Goal: Task Accomplishment & Management: Complete application form

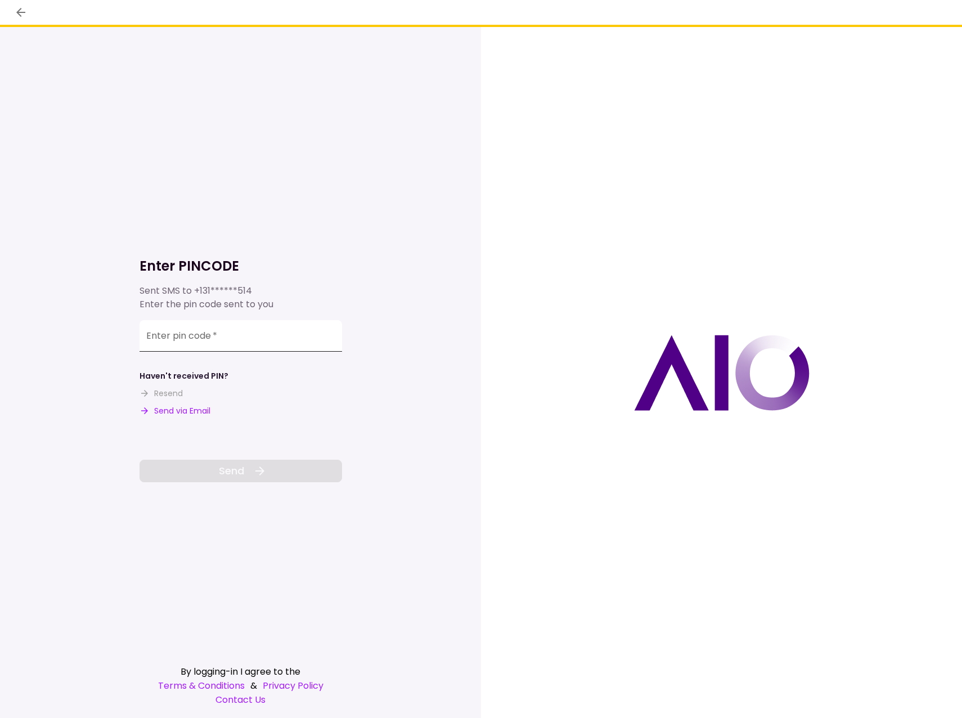
click at [152, 343] on input "Enter pin code   *" at bounding box center [241, 336] width 203 height 32
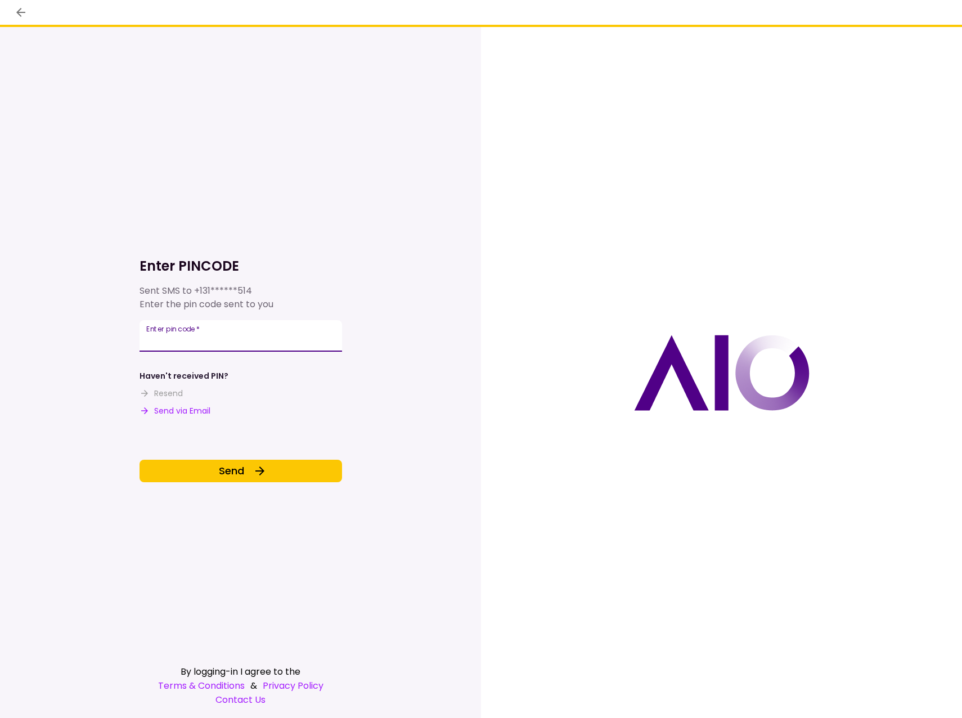
type input "******"
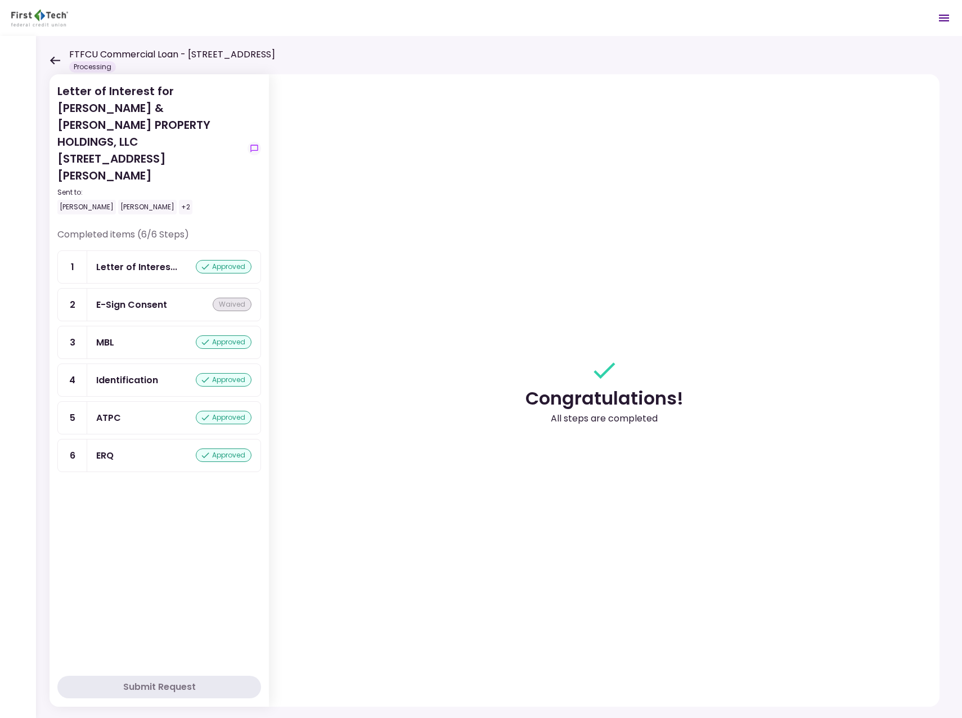
drag, startPoint x: 53, startPoint y: 58, endPoint x: 57, endPoint y: 78, distance: 20.6
click at [53, 58] on icon at bounding box center [55, 60] width 10 height 8
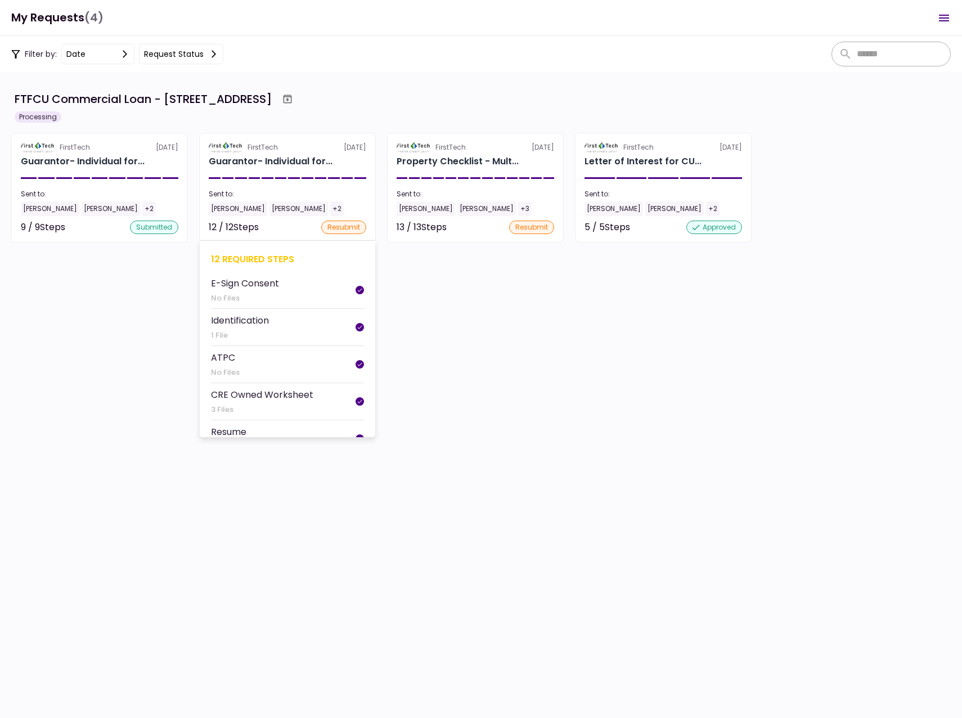
click at [246, 207] on div "[PERSON_NAME]" at bounding box center [238, 208] width 59 height 15
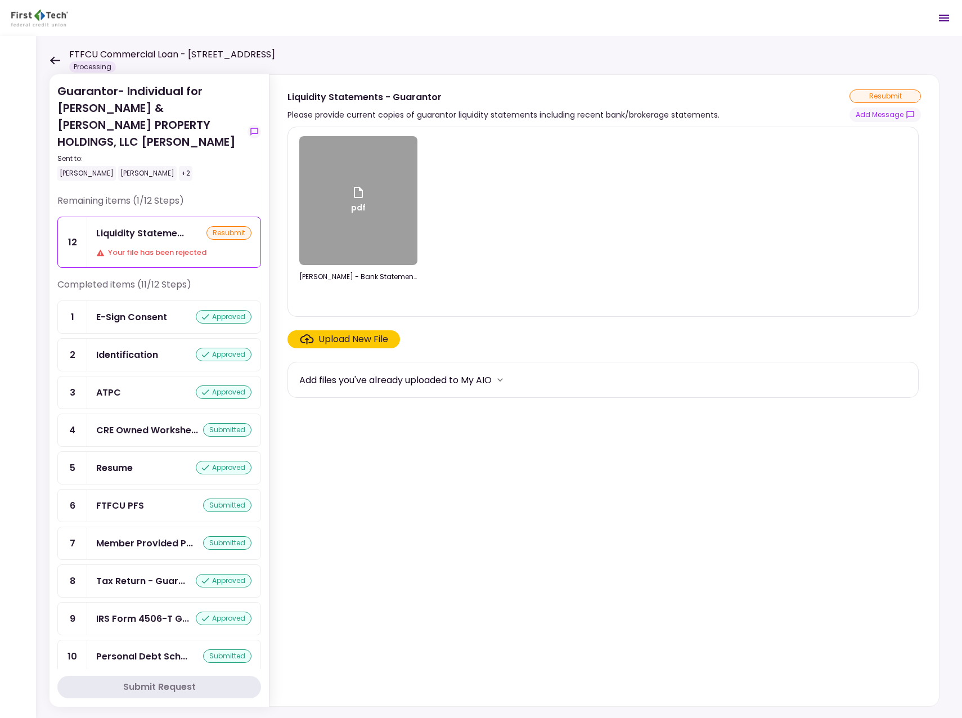
click at [223, 226] on div "resubmit" at bounding box center [228, 233] width 45 height 14
click at [133, 226] on div "Liquidity Stateme..." at bounding box center [140, 233] width 88 height 14
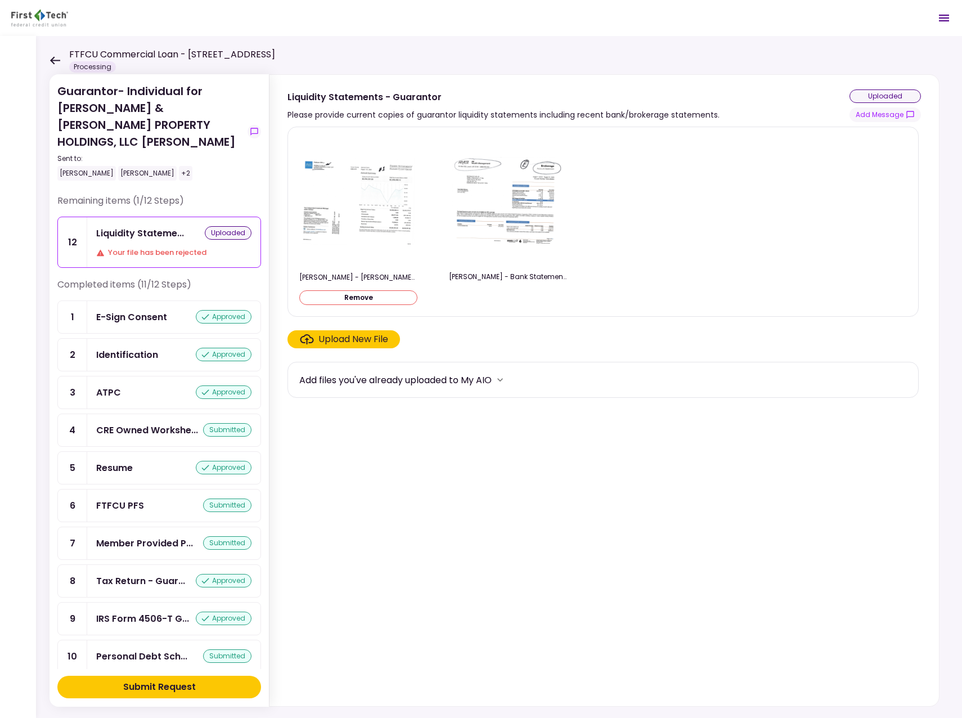
click at [141, 683] on div "Submit Request" at bounding box center [159, 687] width 73 height 14
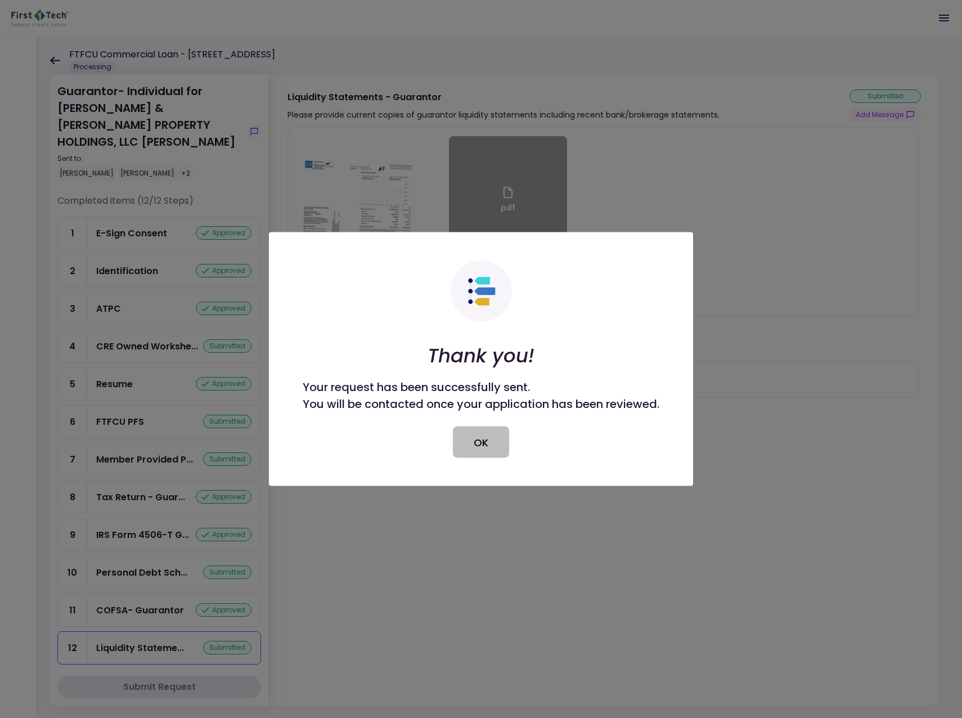
click at [485, 445] on button "OK" at bounding box center [481, 442] width 56 height 32
